Goal: Information Seeking & Learning: Learn about a topic

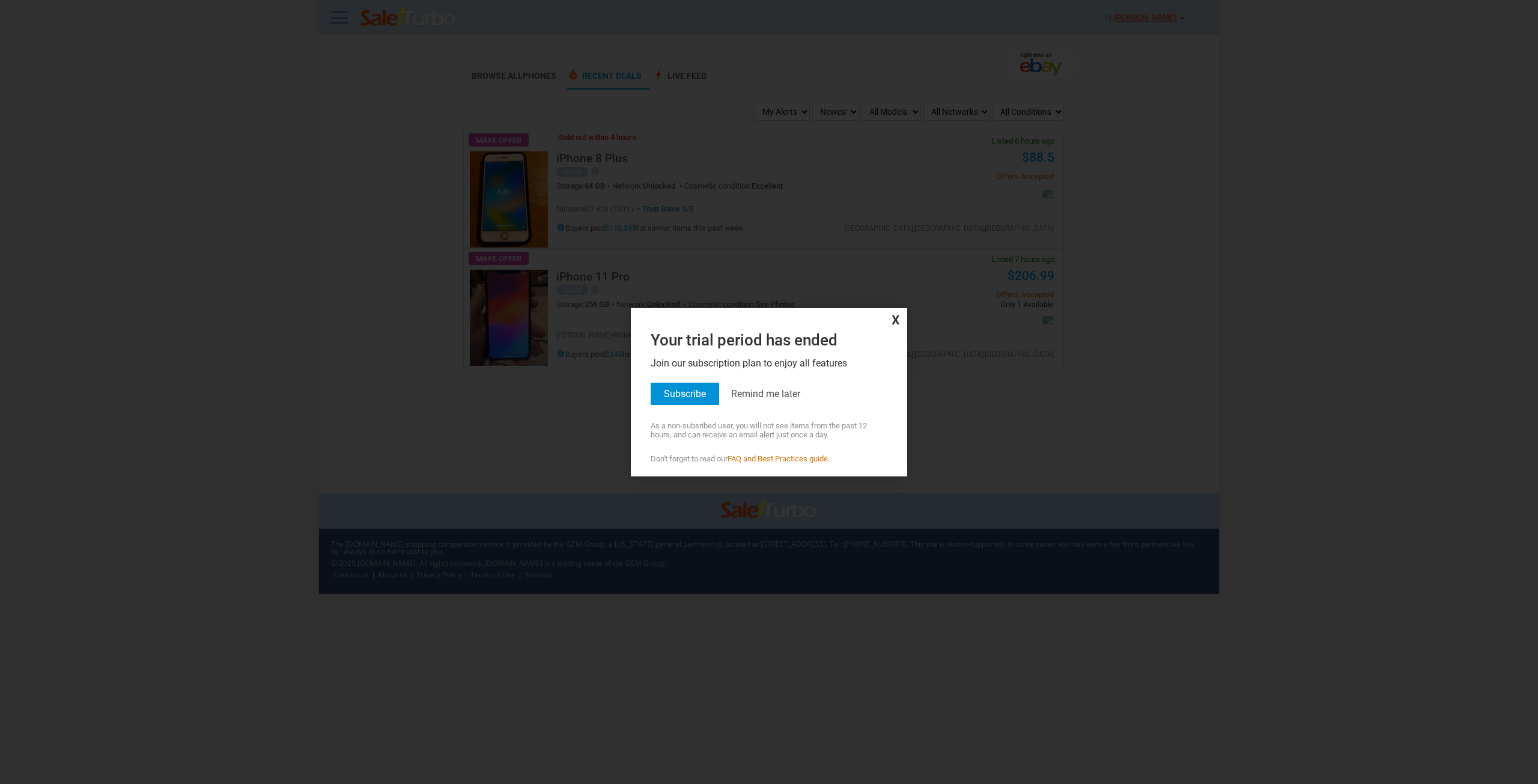
click at [898, 316] on span "x" at bounding box center [769, 319] width 271 height 16
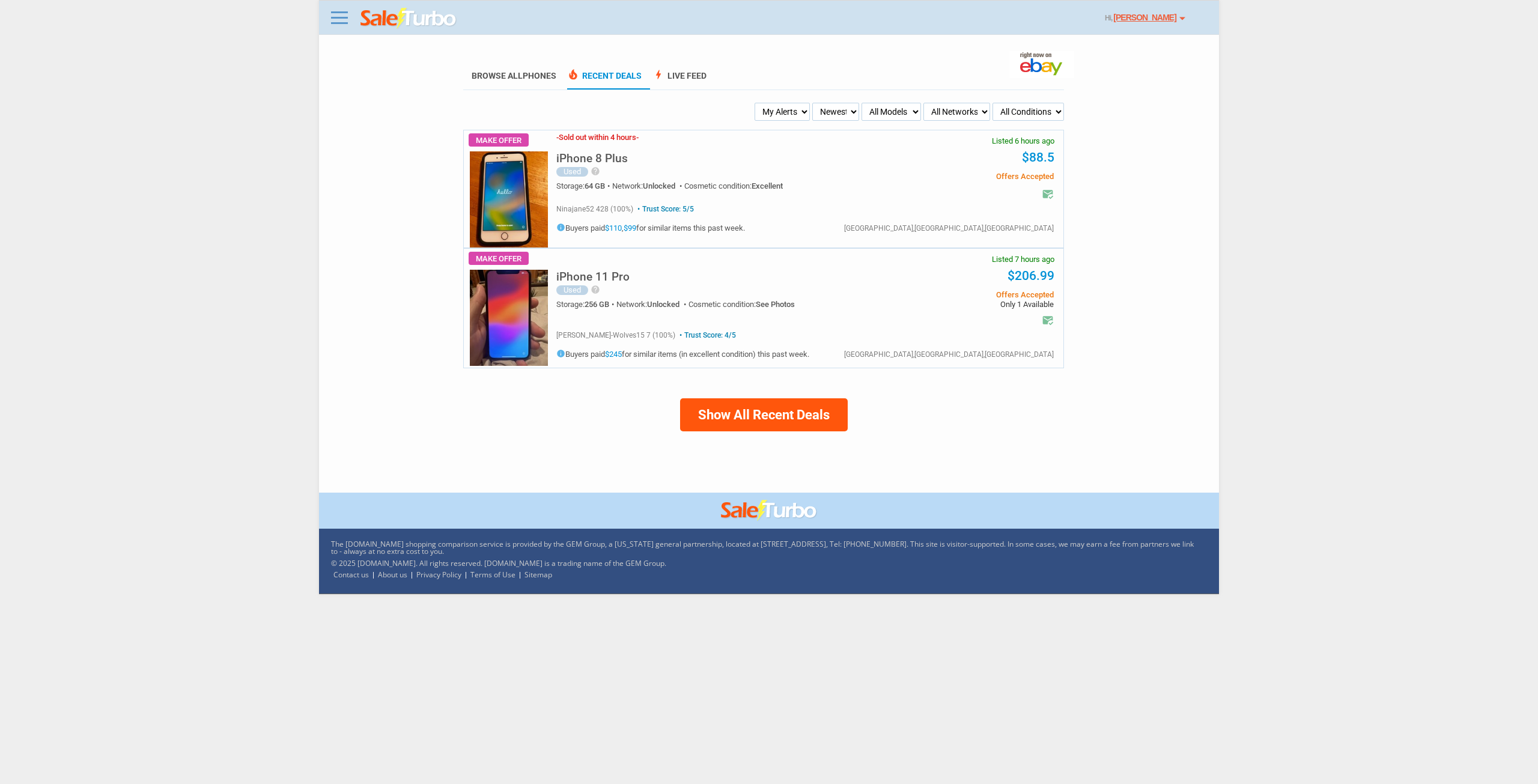
click at [594, 78] on link "local_fire_department Recent Deals" at bounding box center [605, 80] width 74 height 19
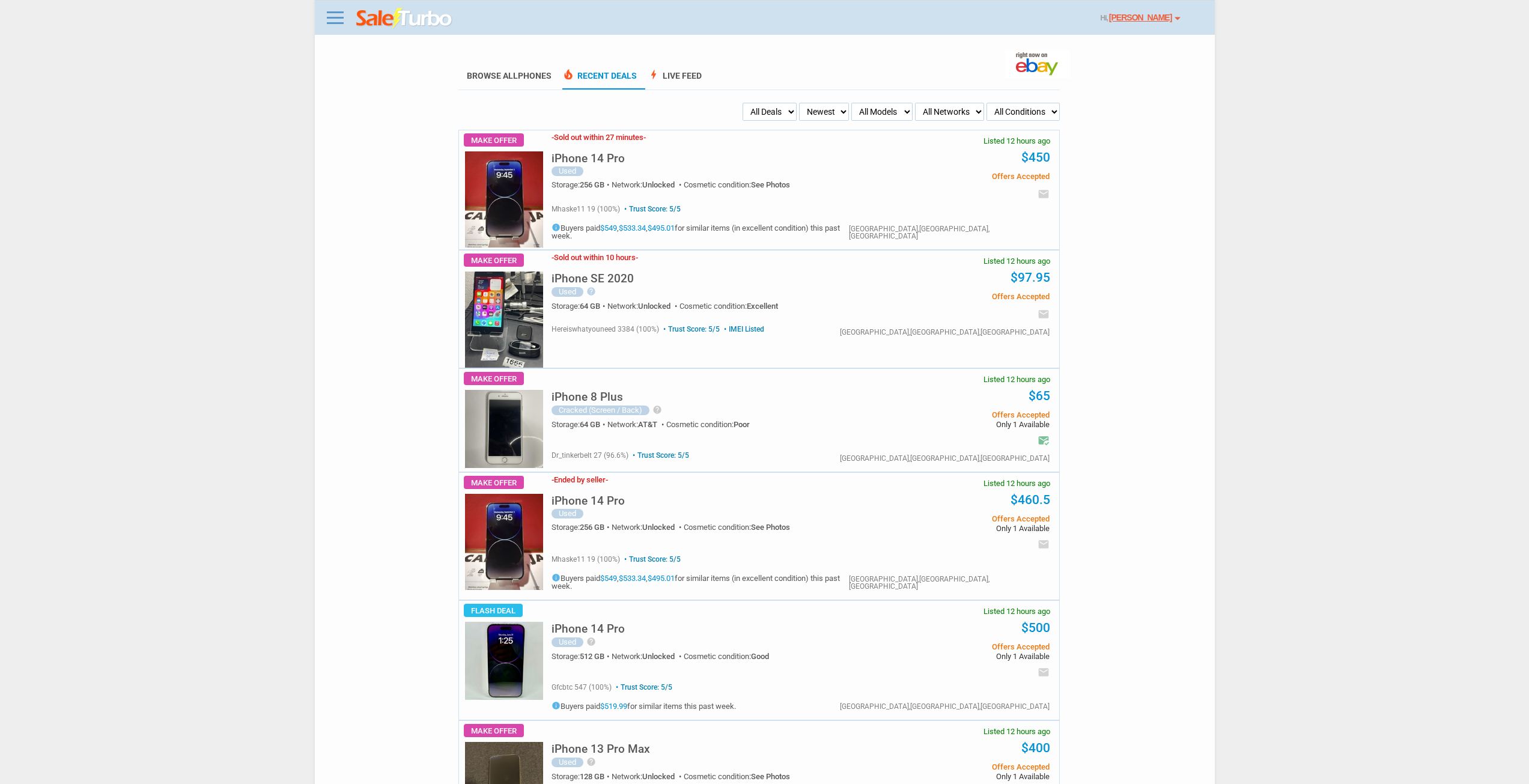
click at [828, 115] on select "Newest Oldest Sold Fastest Savvy Buyers Price (Low - High) Price (High - Low)" at bounding box center [823, 111] width 50 height 18
select select "lh"
click at [799, 103] on select "Newest Oldest Sold Fastest Savvy Buyers Price (Low - High) Price (High - Low)" at bounding box center [823, 111] width 50 height 18
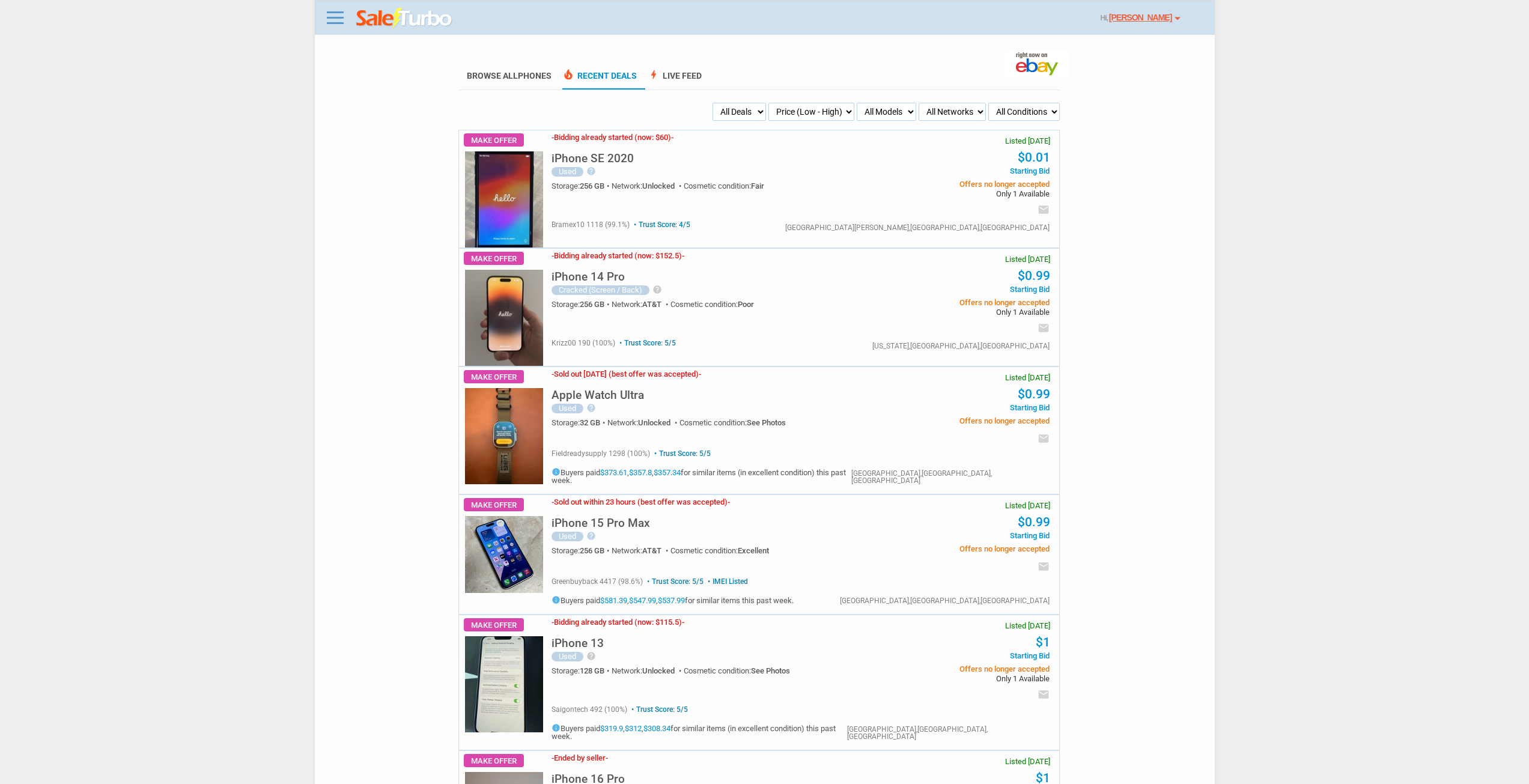
click at [1041, 111] on select "All Conditions Brand New New (box opened) Refurbished Used Used with Defects Us…" at bounding box center [1024, 111] width 72 height 18
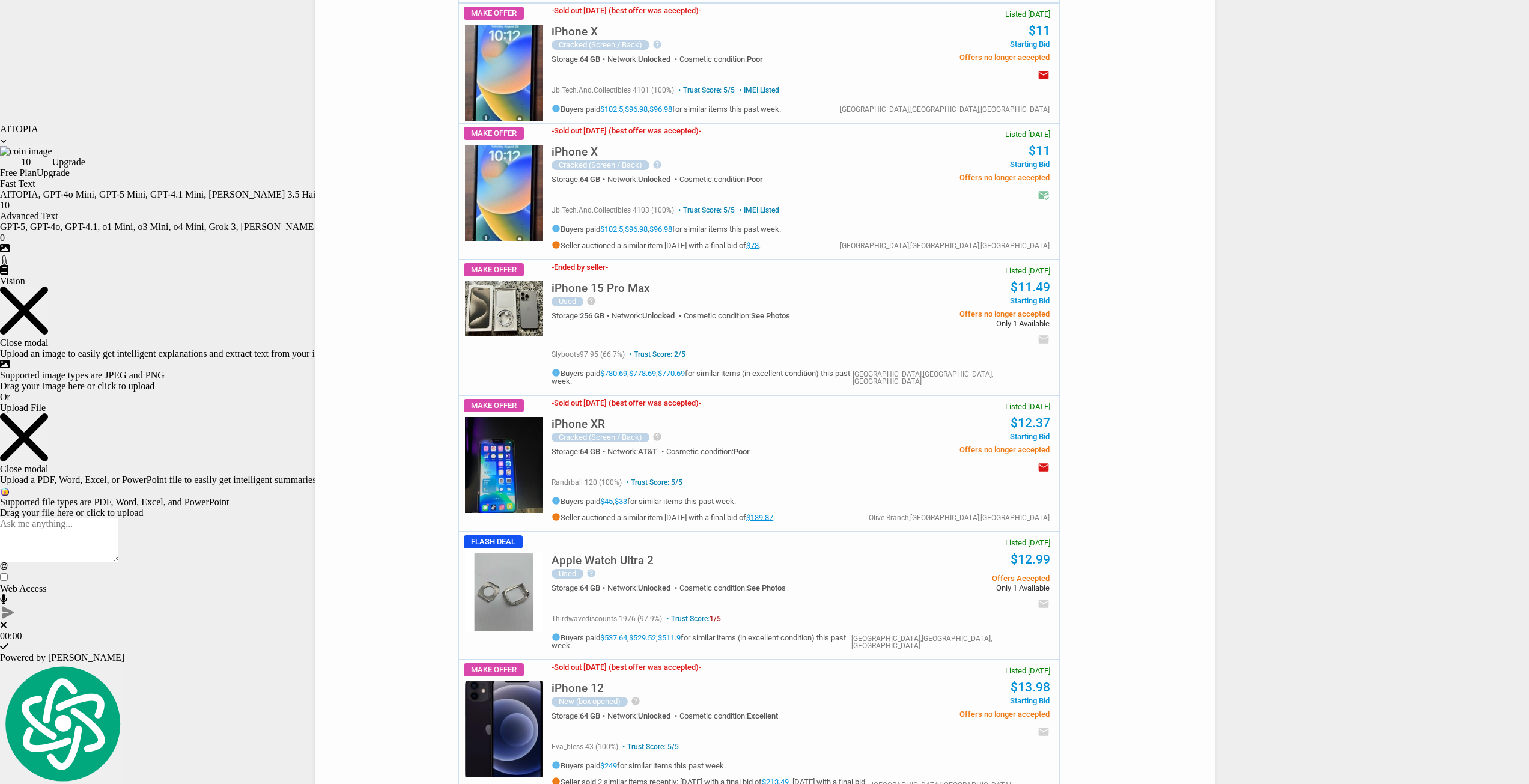
scroll to position [5794, 0]
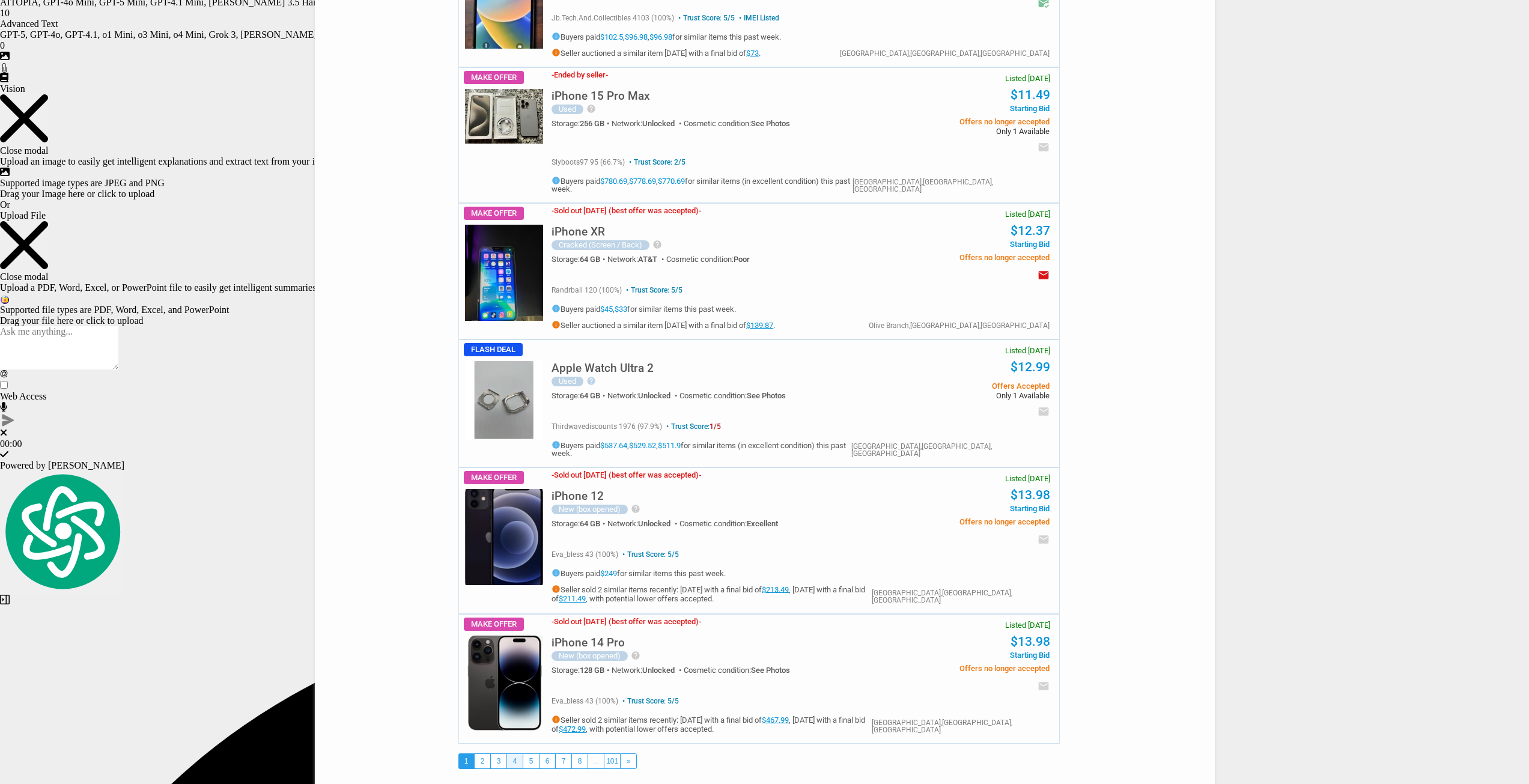
click at [521, 754] on link "4" at bounding box center [515, 761] width 15 height 15
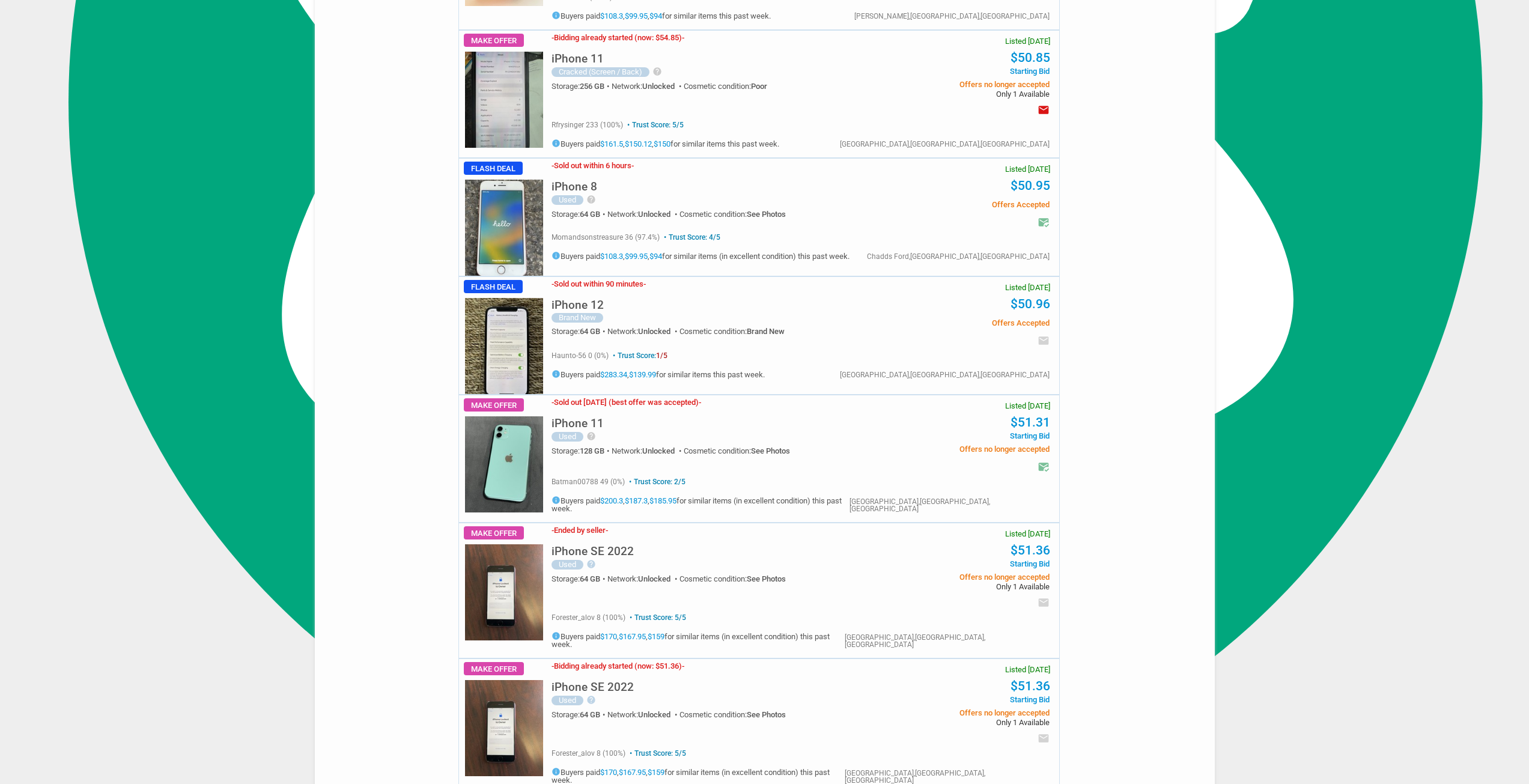
scroll to position [3424, 0]
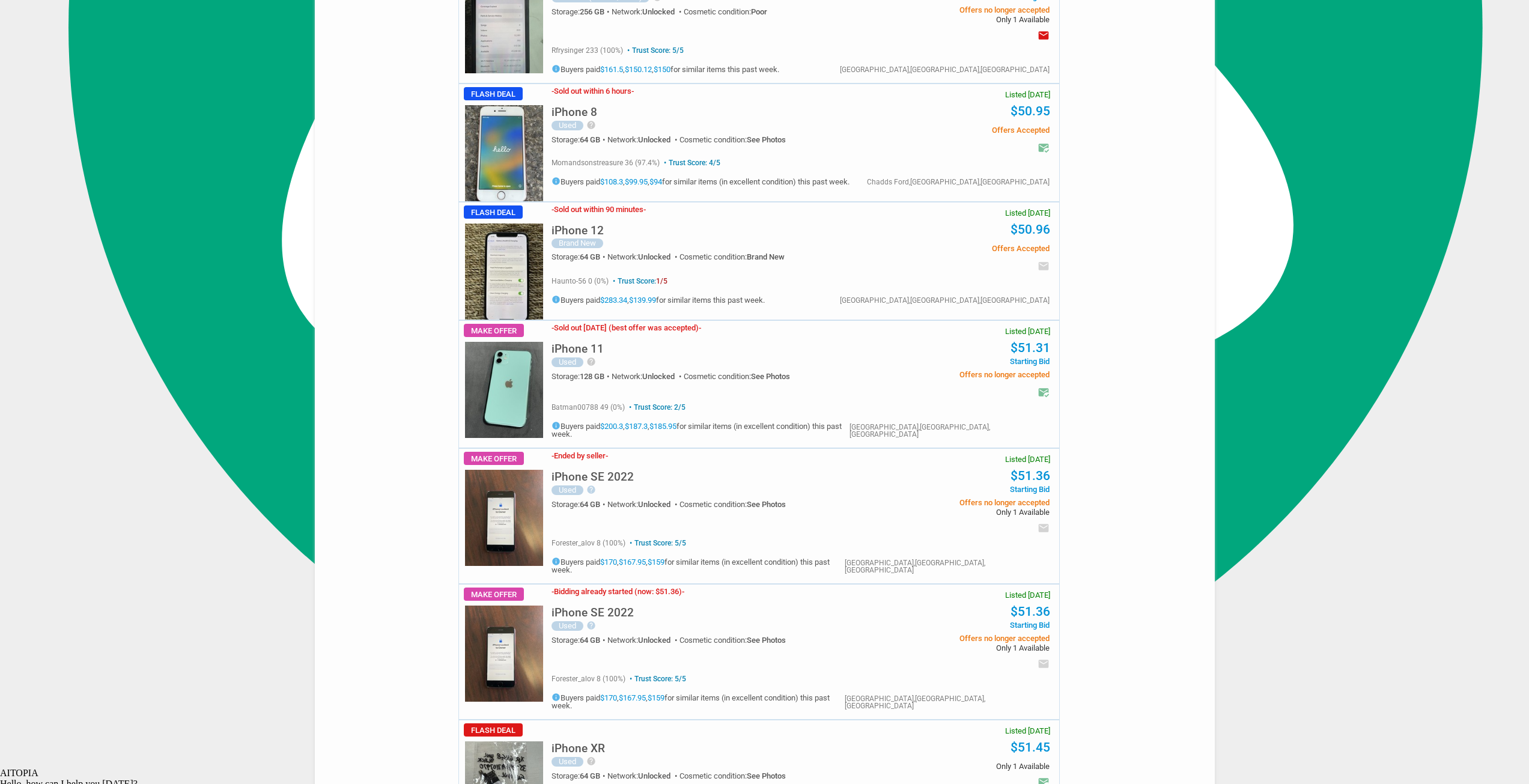
click at [900, 342] on section "$51.31" at bounding box center [969, 349] width 169 height 15
